Goal: Book appointment/travel/reservation

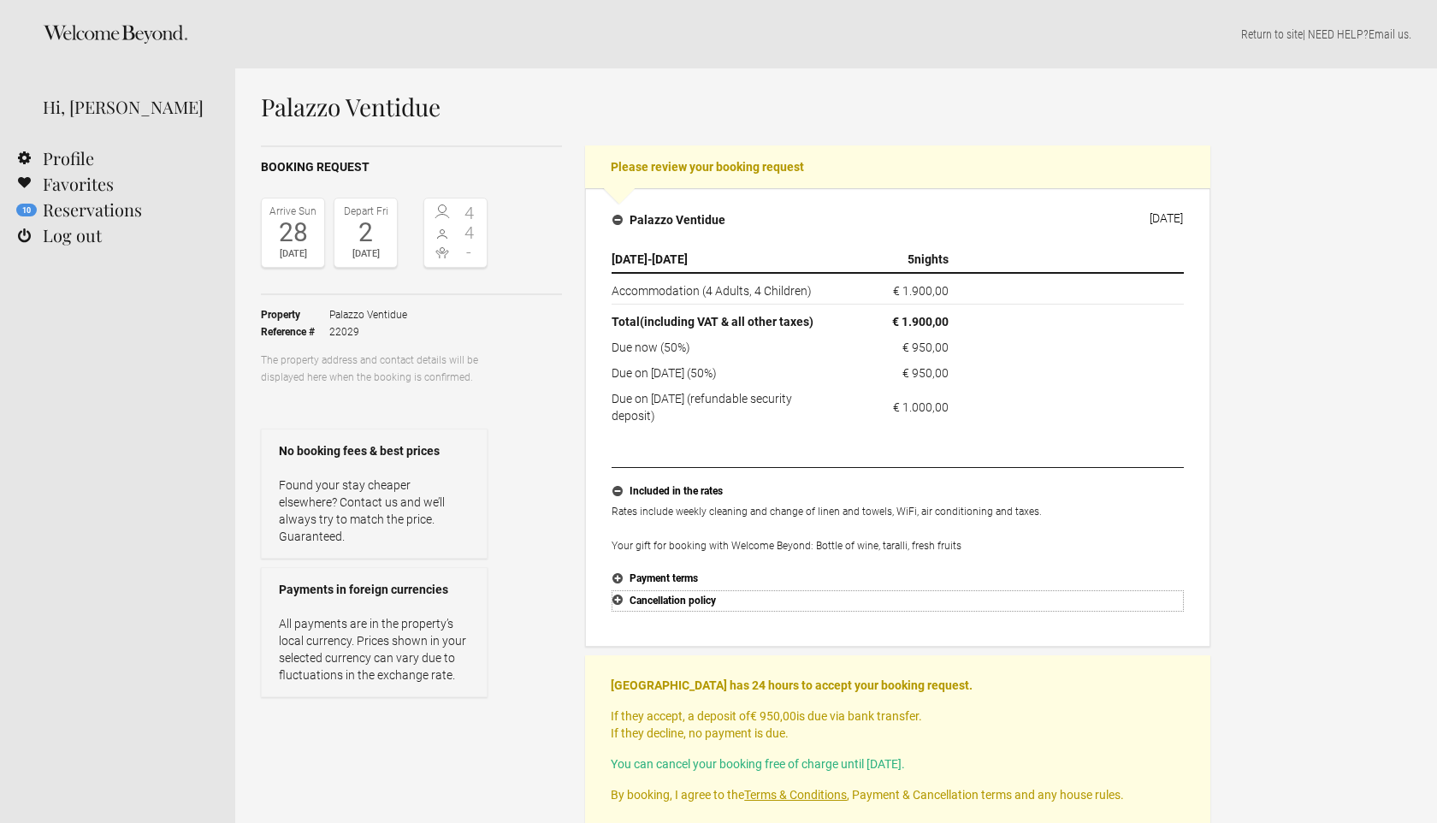
click at [683, 599] on button "Cancellation policy" at bounding box center [897, 601] width 572 height 22
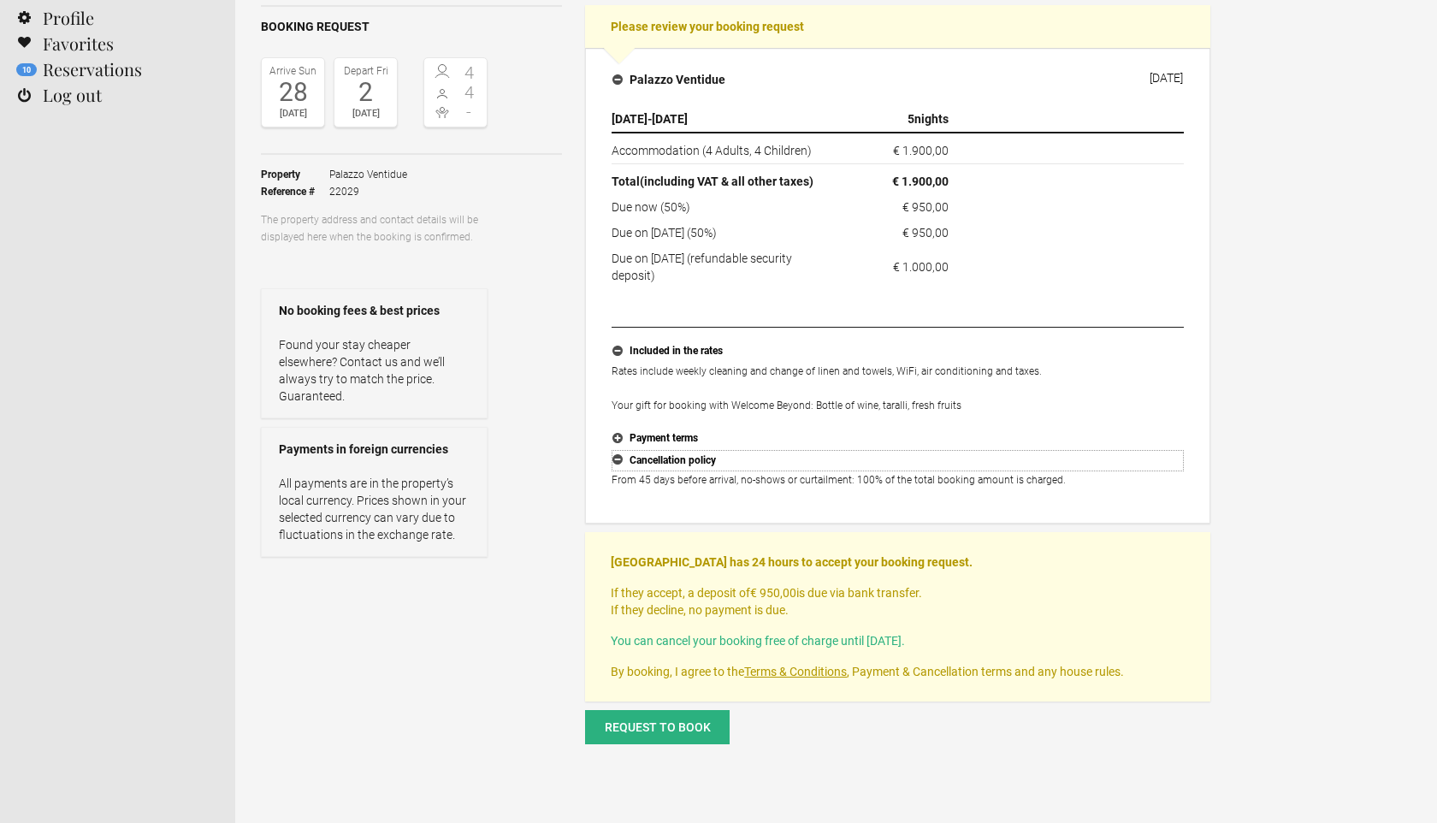
scroll to position [127, 0]
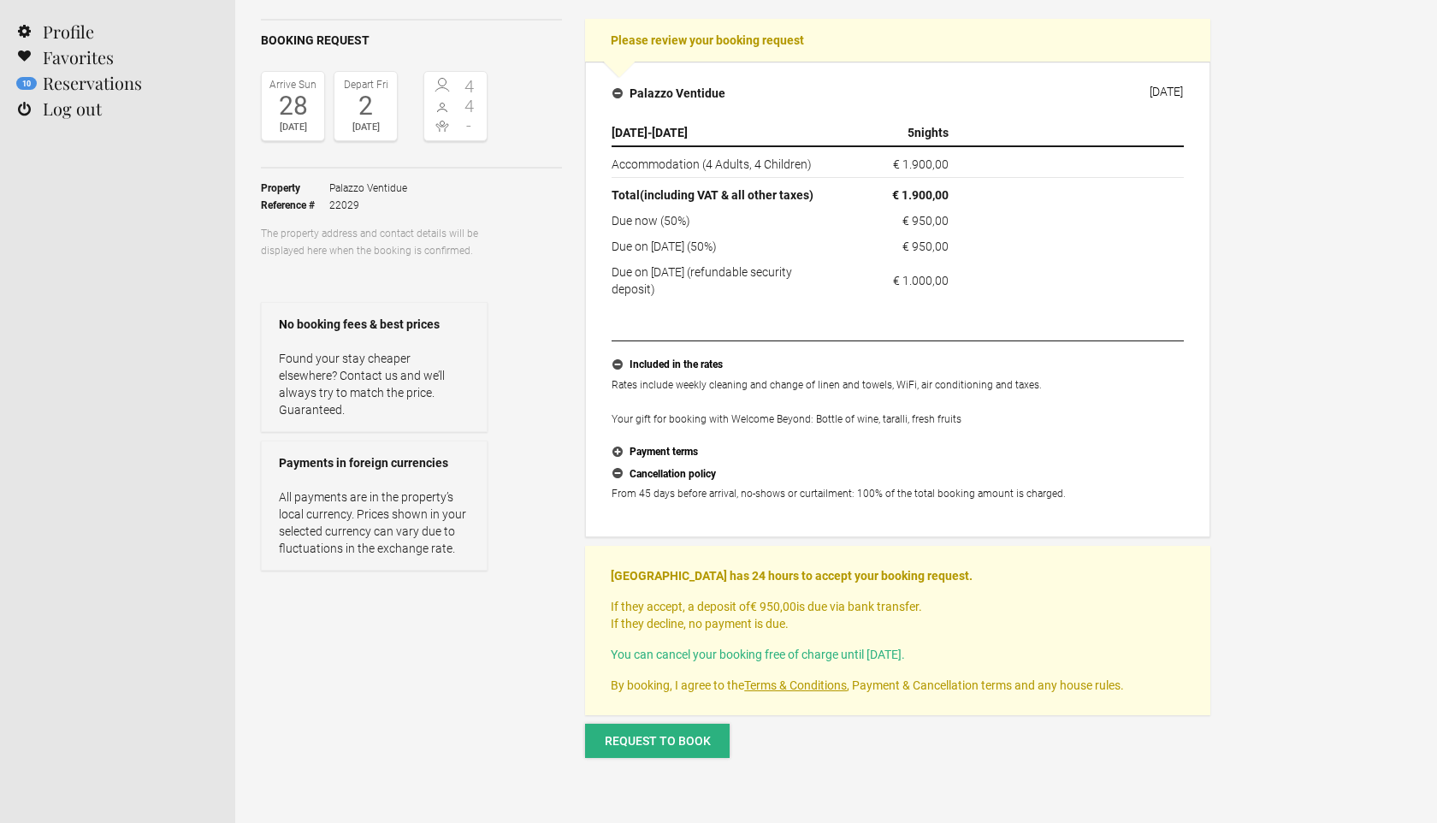
click at [654, 738] on span "Request to book" at bounding box center [658, 741] width 106 height 14
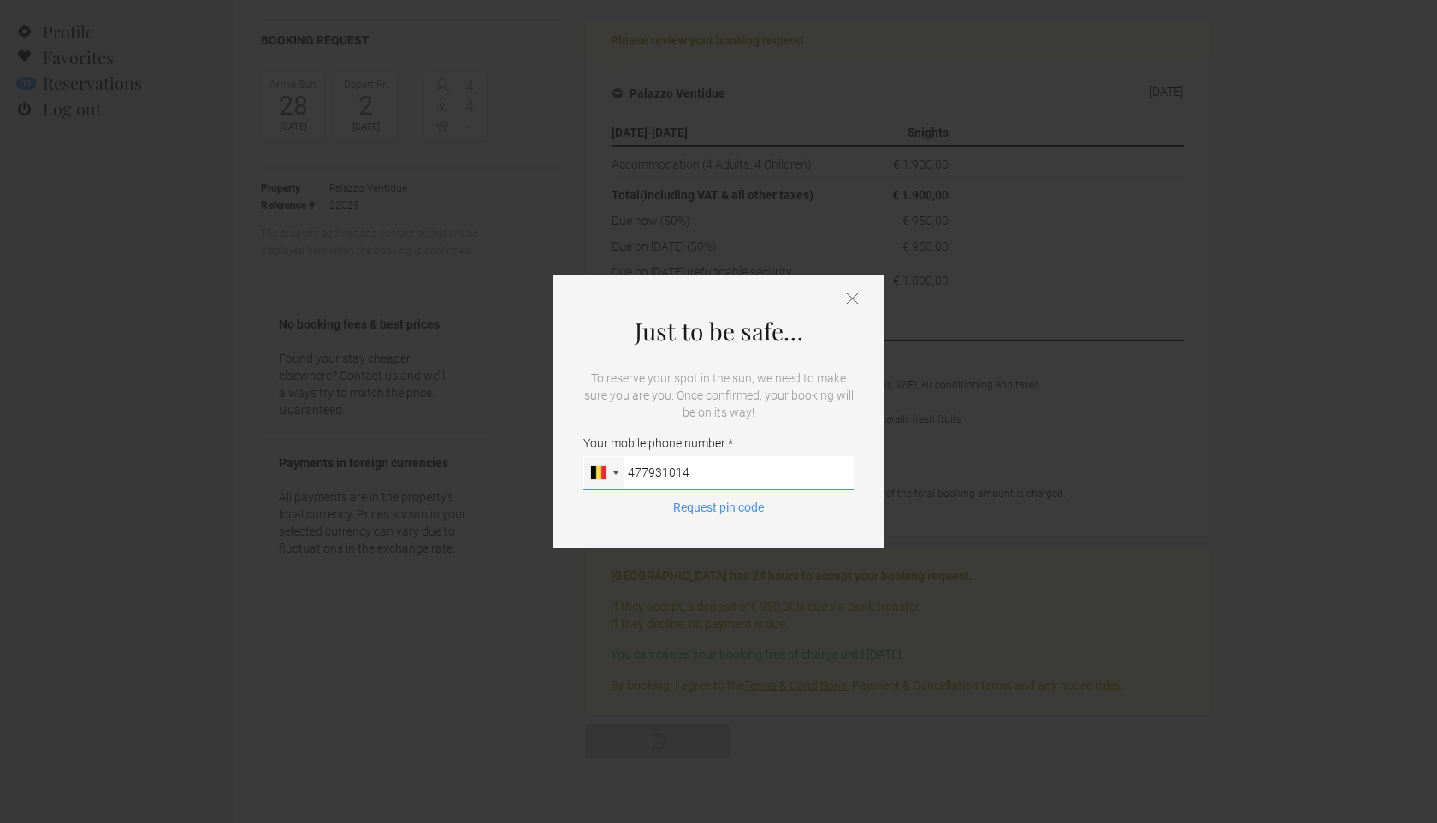
type input "477931014"
click at [663, 499] on button "Request pin code" at bounding box center [718, 507] width 111 height 17
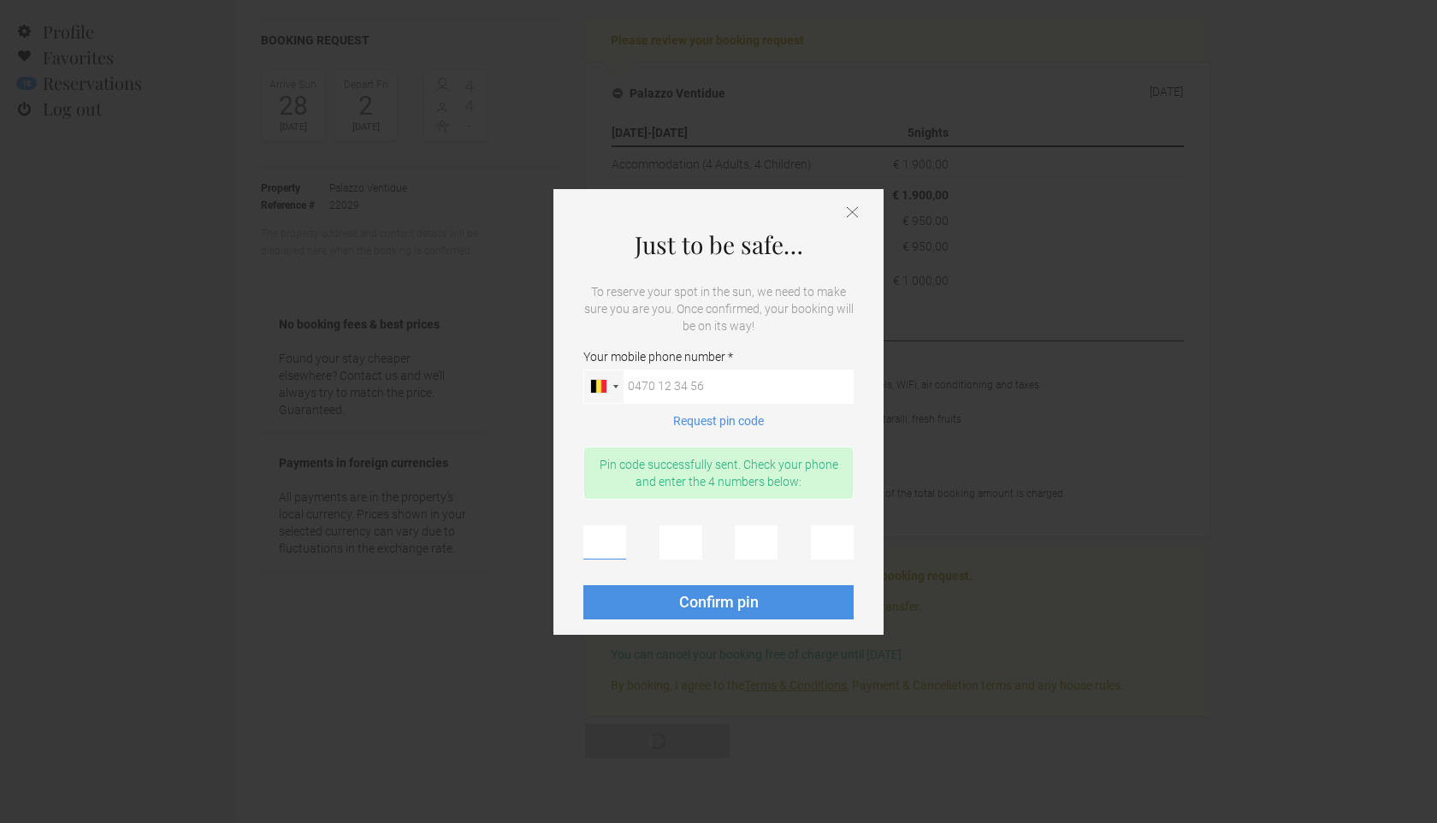
click at [607, 541] on input "text" at bounding box center [604, 542] width 43 height 34
click at [658, 387] on input "Your mobile phone number [GEOGRAPHIC_DATA] ([GEOGRAPHIC_DATA]) +49 [GEOGRAPHIC_…" at bounding box center [718, 386] width 270 height 34
type input "0477931014"
click at [733, 421] on button "Request pin code" at bounding box center [718, 420] width 111 height 17
click at [603, 548] on input "text" at bounding box center [604, 542] width 43 height 34
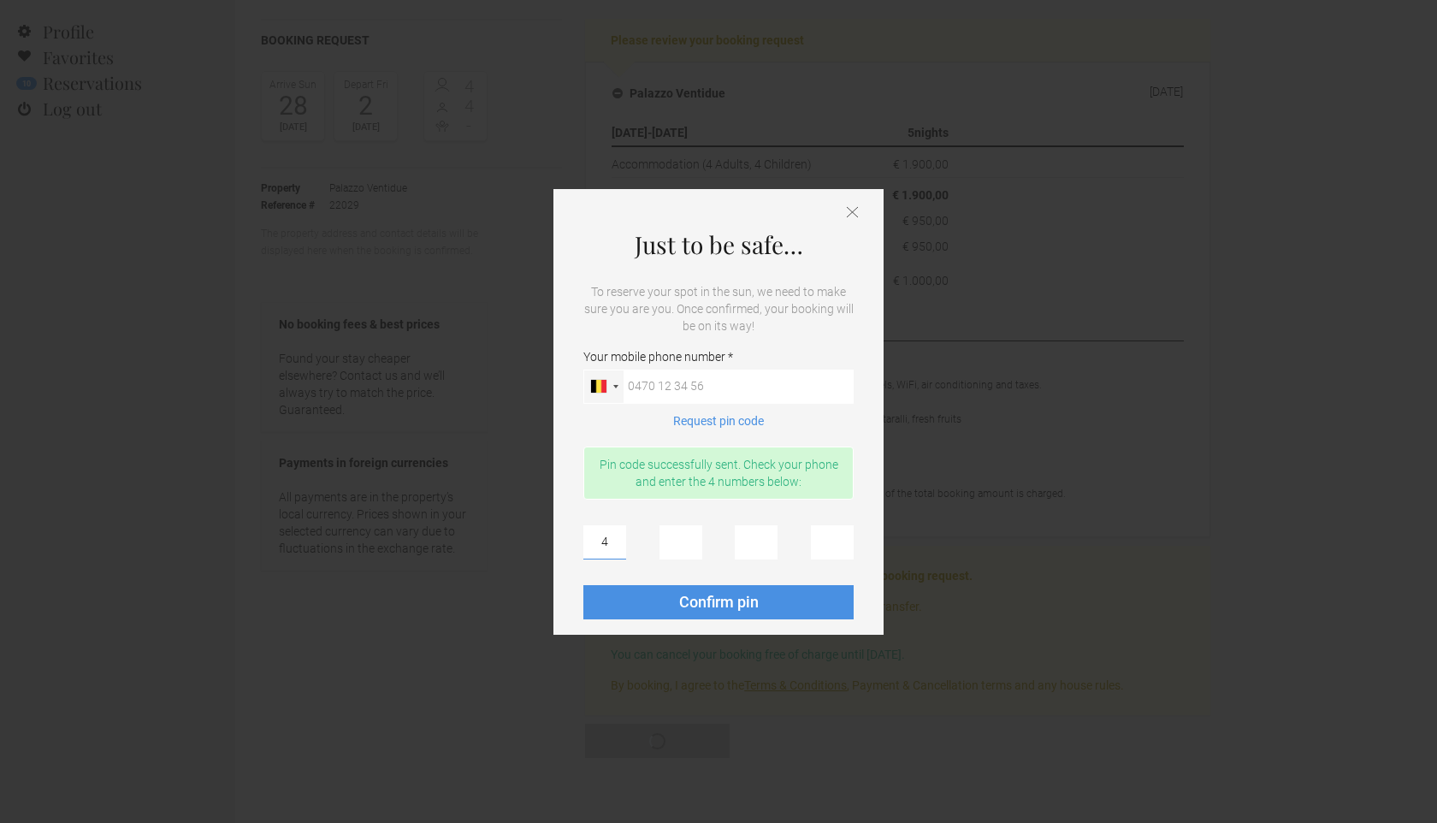
type input "4"
type input "5"
type input "9"
type input "1"
click at [700, 595] on span "Confirm pin" at bounding box center [719, 602] width 80 height 18
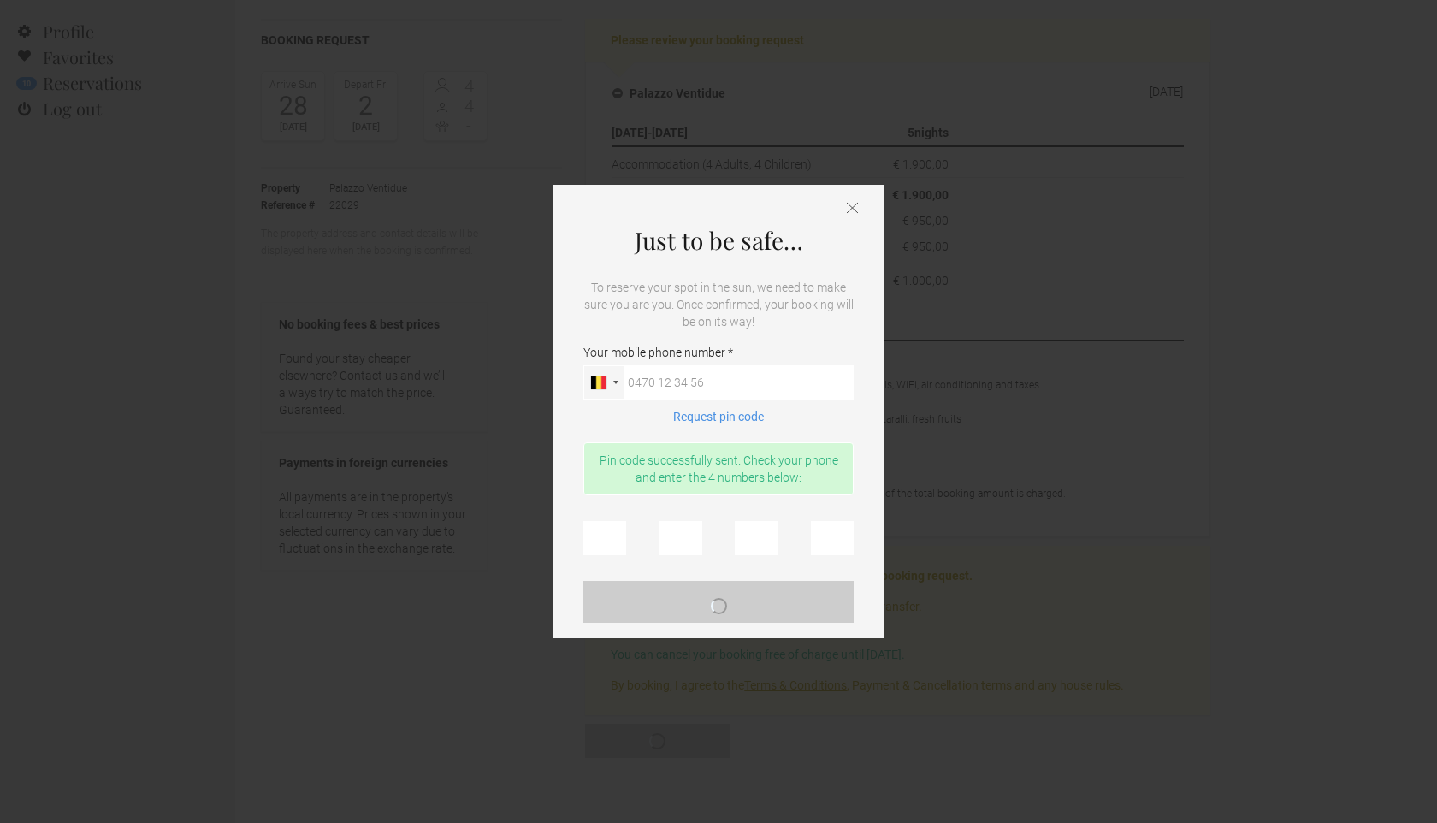
scroll to position [0, 0]
